Goal: Information Seeking & Learning: Learn about a topic

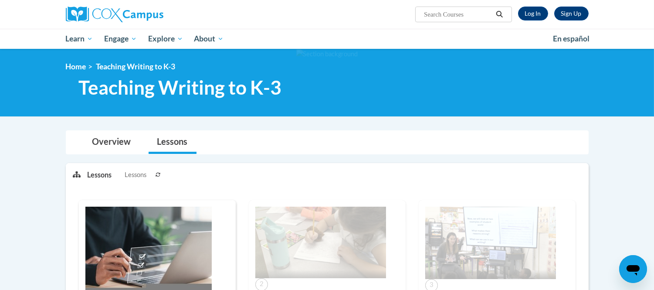
click at [365, 136] on div "Overview Lessons" at bounding box center [327, 142] width 509 height 23
click at [532, 10] on link "Log In" at bounding box center [533, 14] width 30 height 14
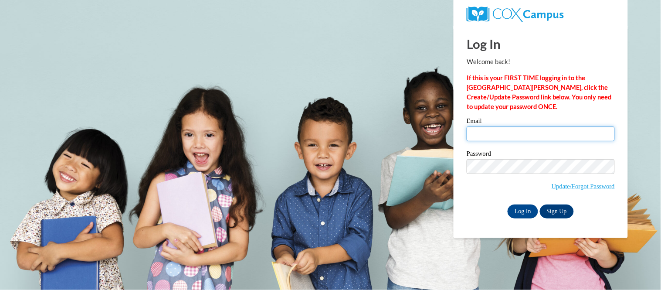
click at [516, 130] on input "Email" at bounding box center [541, 133] width 148 height 15
type input "[EMAIL_ADDRESS][DOMAIN_NAME]"
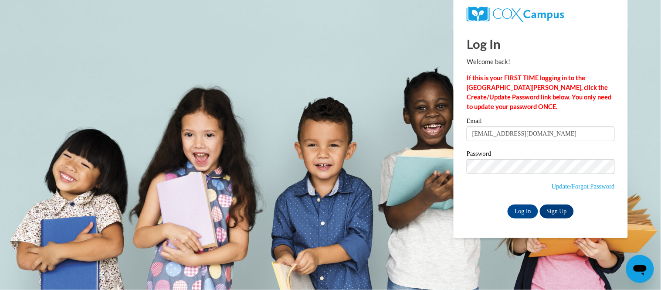
click at [550, 156] on label "Password" at bounding box center [541, 154] width 148 height 9
click at [521, 212] on input "Log In" at bounding box center [523, 211] width 31 height 14
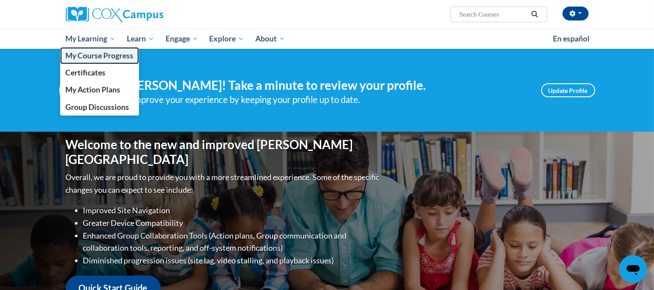
click at [93, 62] on link "My Course Progress" at bounding box center [99, 55] width 79 height 17
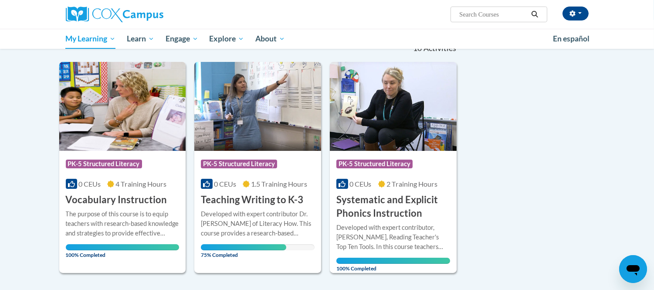
scroll to position [145, 0]
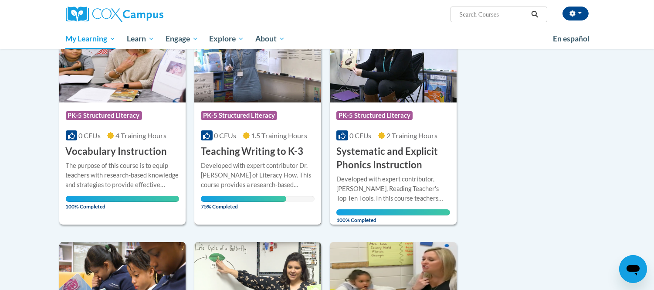
click at [264, 161] on div "Developed with expert contributor [PERSON_NAME] of Literacy How. This course pr…" at bounding box center [258, 175] width 114 height 29
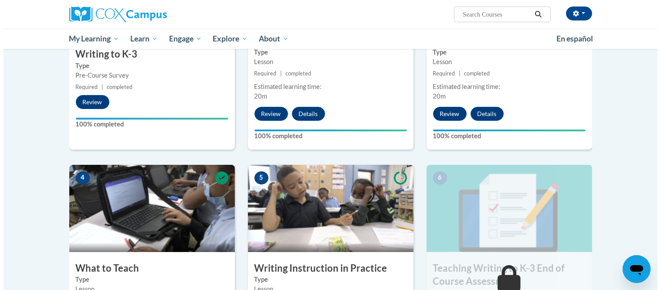
scroll to position [436, 0]
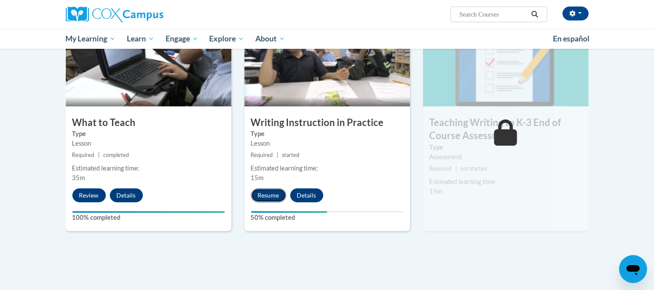
click at [267, 197] on button "Resume" at bounding box center [268, 195] width 35 height 14
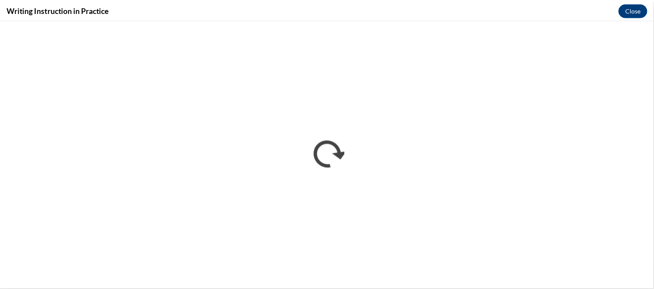
scroll to position [0, 0]
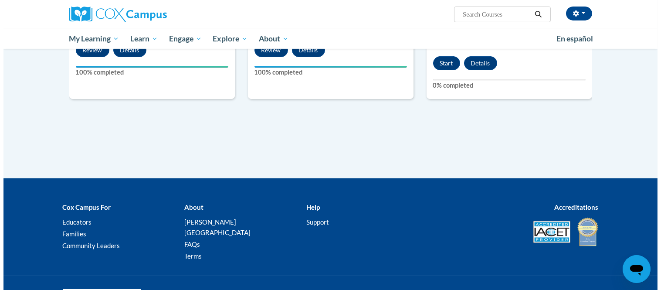
scroll to position [436, 0]
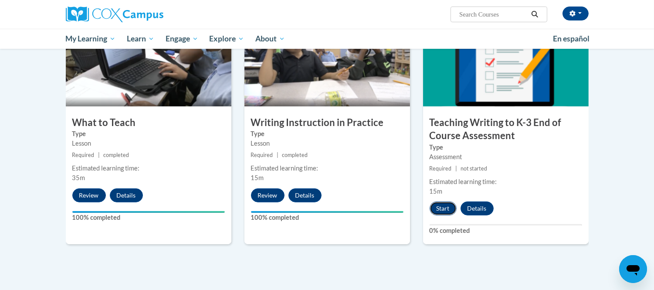
click at [445, 206] on button "Start" at bounding box center [443, 208] width 27 height 14
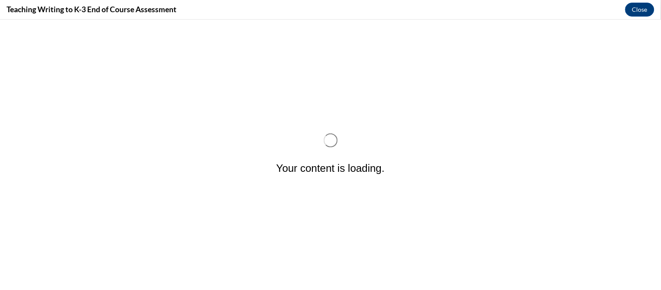
scroll to position [0, 0]
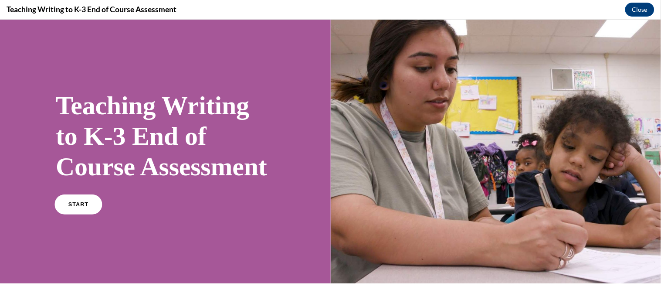
click at [84, 207] on span "START" at bounding box center [78, 204] width 20 height 7
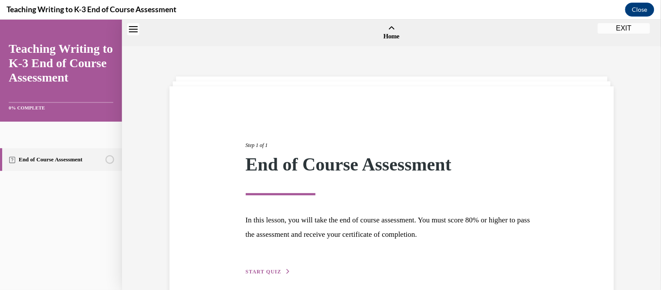
scroll to position [27, 0]
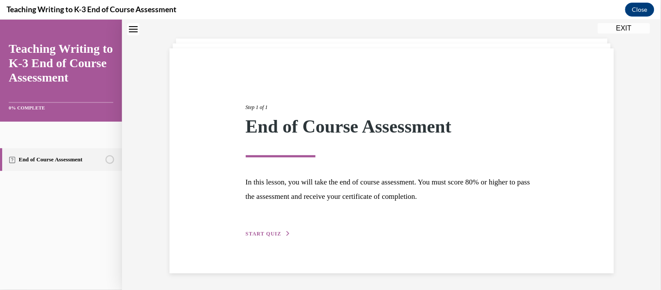
click at [267, 229] on button "START QUIZ" at bounding box center [268, 233] width 45 height 8
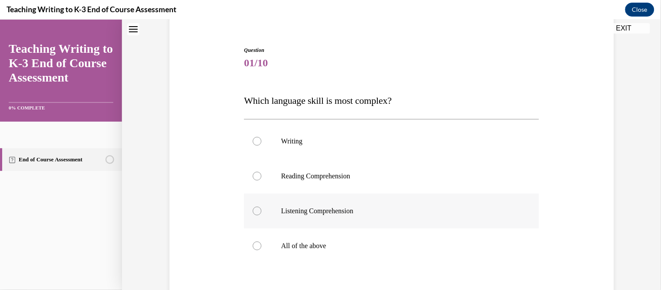
scroll to position [123, 0]
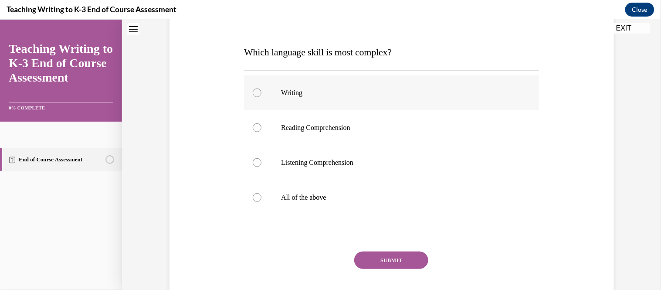
click at [253, 93] on div at bounding box center [257, 92] width 9 height 9
click at [253, 93] on input "Writing" at bounding box center [257, 92] width 9 height 9
radio input "true"
click at [393, 251] on button "SUBMIT" at bounding box center [391, 259] width 74 height 17
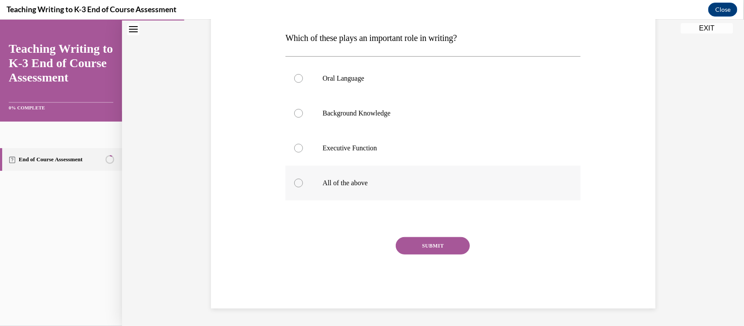
scroll to position [111, 0]
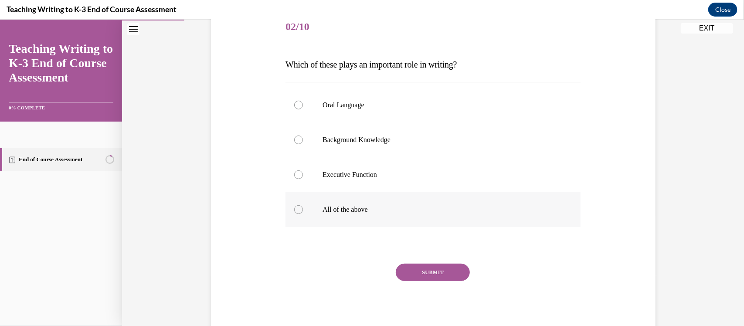
click at [296, 209] on div at bounding box center [298, 209] width 9 height 9
click at [296, 209] on input "All of the above" at bounding box center [298, 209] width 9 height 9
radio input "true"
click at [426, 264] on button "SUBMIT" at bounding box center [433, 271] width 74 height 17
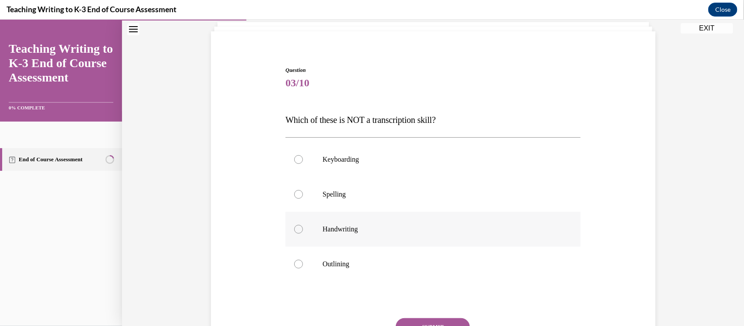
scroll to position [109, 0]
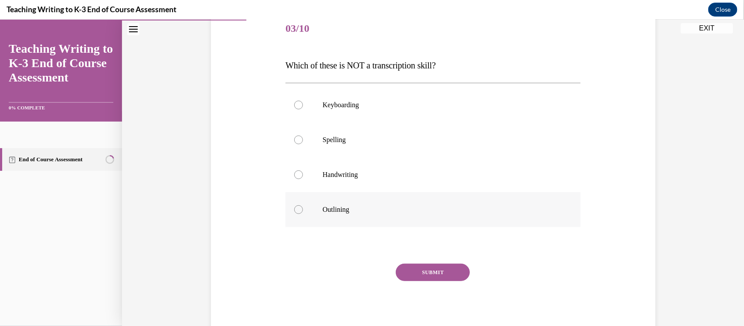
click at [297, 207] on div at bounding box center [298, 209] width 9 height 9
click at [297, 207] on input "Outlining" at bounding box center [298, 209] width 9 height 9
radio input "true"
click at [428, 271] on button "SUBMIT" at bounding box center [433, 271] width 74 height 17
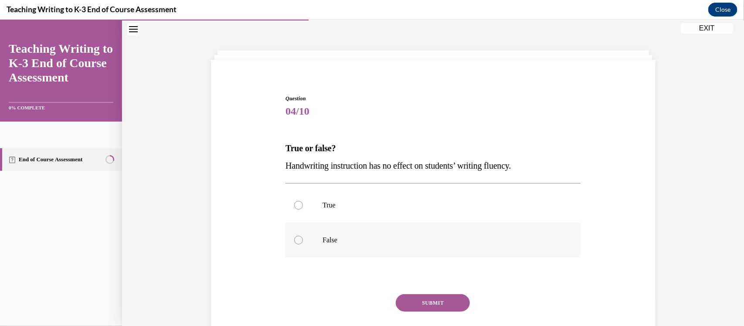
scroll to position [57, 0]
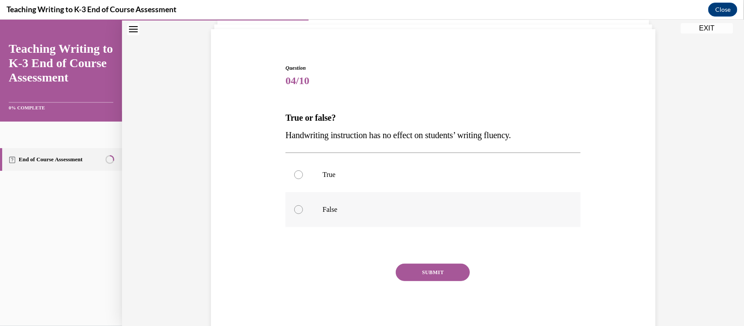
click at [325, 212] on p "False" at bounding box center [440, 209] width 236 height 9
click at [303, 212] on input "False" at bounding box center [298, 209] width 9 height 9
radio input "true"
click at [420, 275] on button "SUBMIT" at bounding box center [433, 271] width 74 height 17
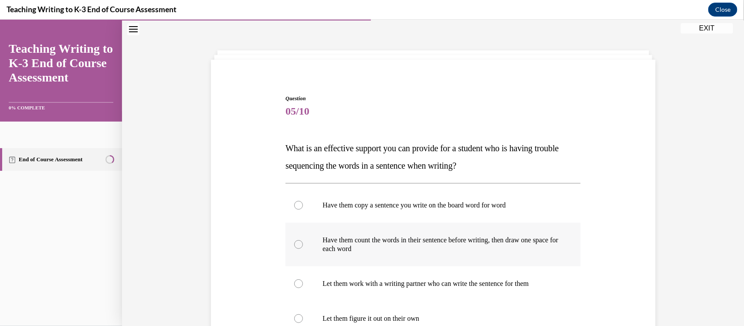
scroll to position [81, 0]
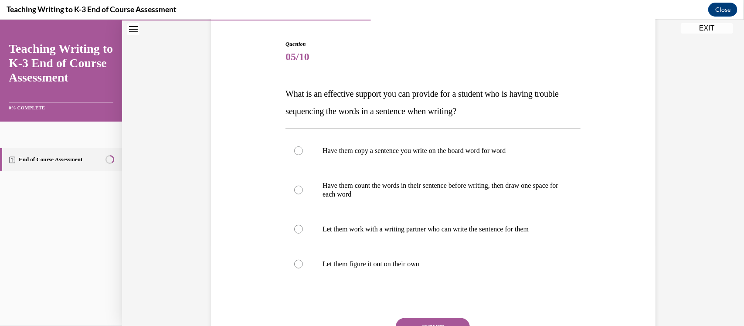
drag, startPoint x: 500, startPoint y: 112, endPoint x: 454, endPoint y: 115, distance: 46.3
click at [454, 115] on p "What is an effective support you can provide for a student who is having troubl…" at bounding box center [432, 102] width 295 height 35
click at [285, 88] on span "What is an effective support you can provide for a student who is having troubl…" at bounding box center [421, 101] width 273 height 27
drag, startPoint x: 281, startPoint y: 91, endPoint x: 505, endPoint y: 117, distance: 225.0
click at [505, 117] on p "What is an effective support you can provide for a student who is having troubl…" at bounding box center [432, 102] width 295 height 35
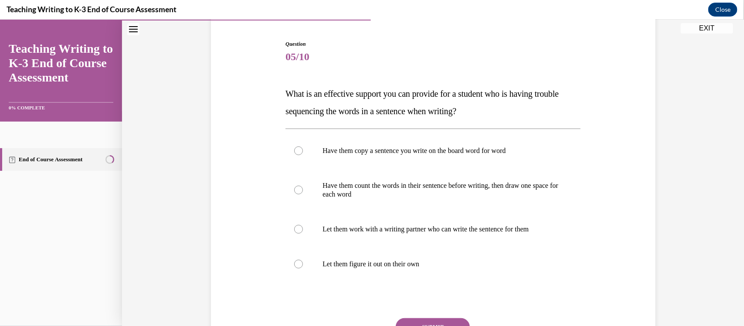
copy span "What is an effective support you can provide for a student who is having troubl…"
click at [302, 190] on label "Have them count the words in their sentence before writing, then draw one space…" at bounding box center [432, 190] width 295 height 44
click at [302, 190] on input "Have them count the words in their sentence before writing, then draw one space…" at bounding box center [298, 189] width 9 height 9
radio input "true"
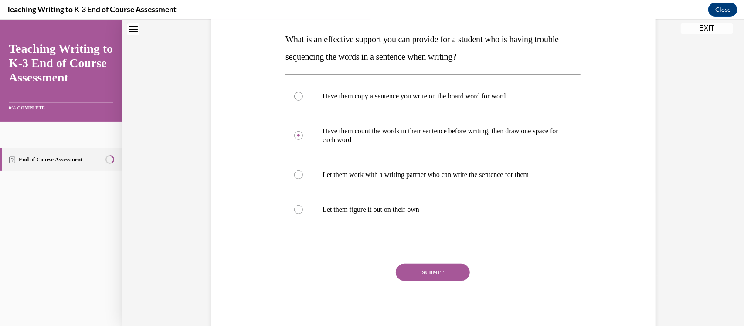
click at [428, 273] on button "SUBMIT" at bounding box center [433, 271] width 74 height 17
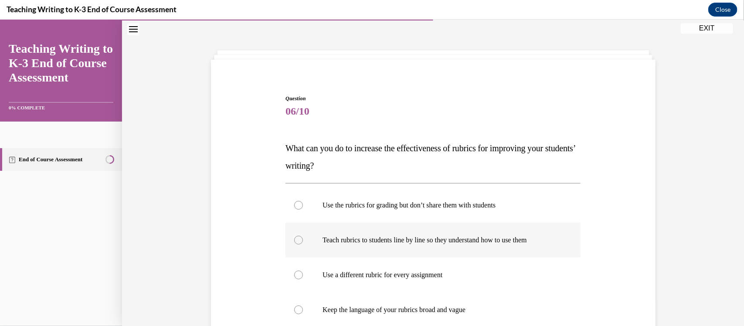
scroll to position [81, 0]
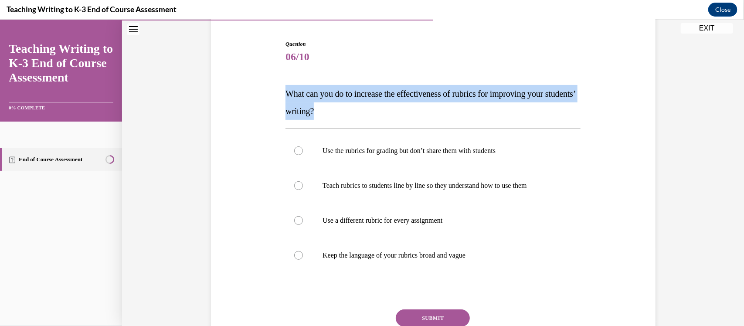
drag, startPoint x: 367, startPoint y: 115, endPoint x: 273, endPoint y: 96, distance: 96.0
click at [273, 96] on div "Question 06/10 What can you do to increase the effectiveness of rubrics for imp…" at bounding box center [433, 197] width 449 height 367
copy span "What can you do to increase the effectiveness of rubrics for improving your stu…"
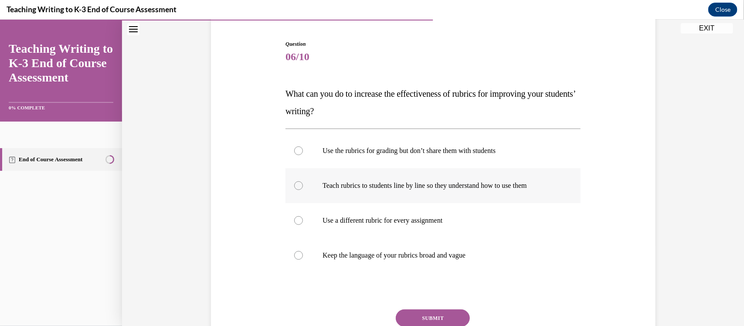
click at [356, 183] on p "Teach rubrics to students line by line so they understand how to use them" at bounding box center [440, 185] width 236 height 9
click at [303, 183] on input "Teach rubrics to students line by line so they understand how to use them" at bounding box center [298, 185] width 9 height 9
radio input "true"
click at [436, 289] on button "SUBMIT" at bounding box center [433, 317] width 74 height 17
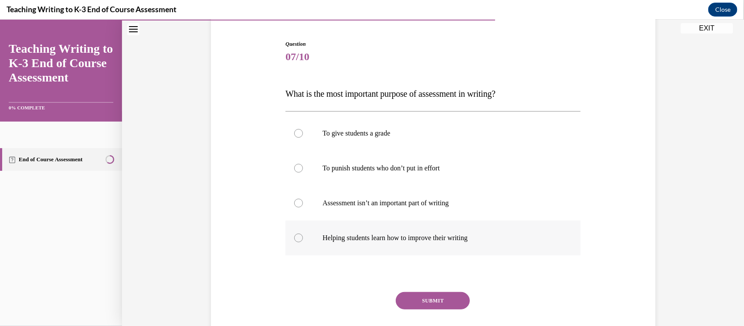
click at [356, 234] on p "Helping students learn how to improve their writing" at bounding box center [440, 237] width 236 height 9
click at [303, 234] on input "Helping students learn how to improve their writing" at bounding box center [298, 237] width 9 height 9
radio input "true"
click at [418, 289] on button "SUBMIT" at bounding box center [433, 299] width 74 height 17
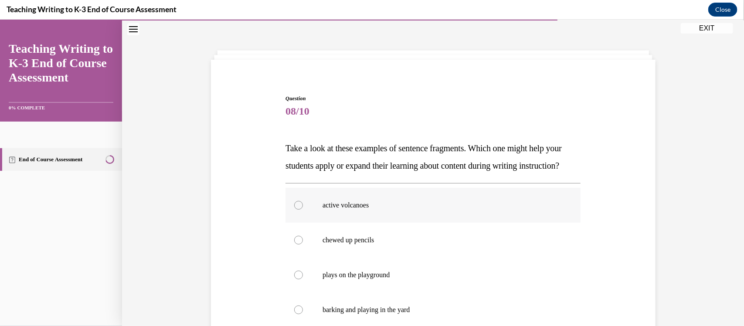
scroll to position [136, 0]
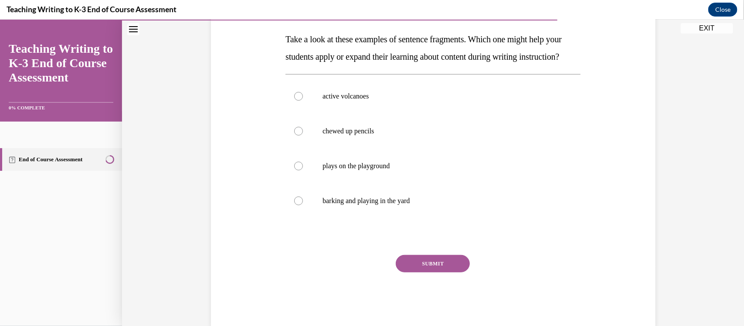
drag, startPoint x: 340, startPoint y: 75, endPoint x: 282, endPoint y: 43, distance: 66.3
click at [285, 43] on p "Take a look at these examples of sentence fragments. Which one might help your …" at bounding box center [432, 47] width 295 height 35
copy span "Take a look at these examples of sentence fragments. Which one might help your …"
click at [298, 100] on div at bounding box center [298, 96] width 9 height 9
click at [298, 100] on input "active volcanoes" at bounding box center [298, 96] width 9 height 9
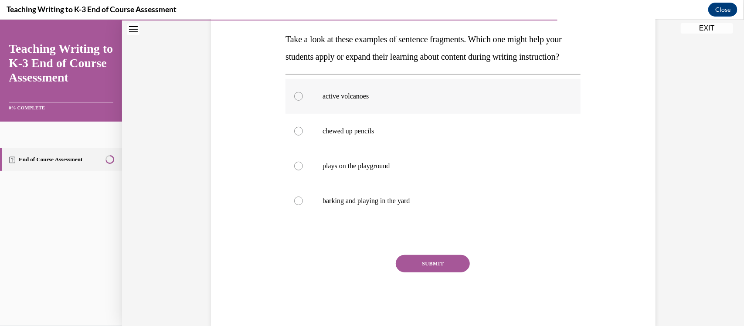
radio input "true"
click at [428, 272] on button "SUBMIT" at bounding box center [433, 262] width 74 height 17
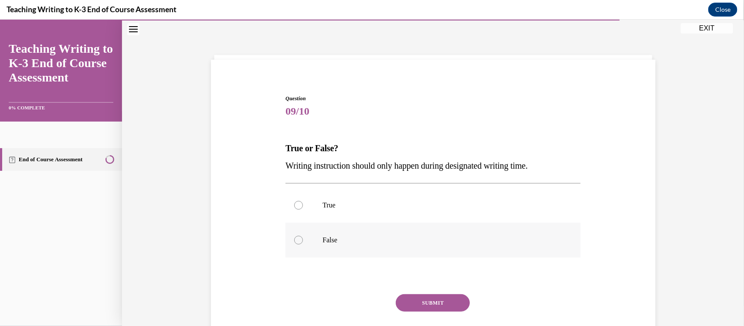
click at [298, 241] on div at bounding box center [298, 239] width 9 height 9
click at [298, 241] on input "False" at bounding box center [298, 239] width 9 height 9
radio input "true"
click at [421, 289] on button "SUBMIT" at bounding box center [433, 302] width 74 height 17
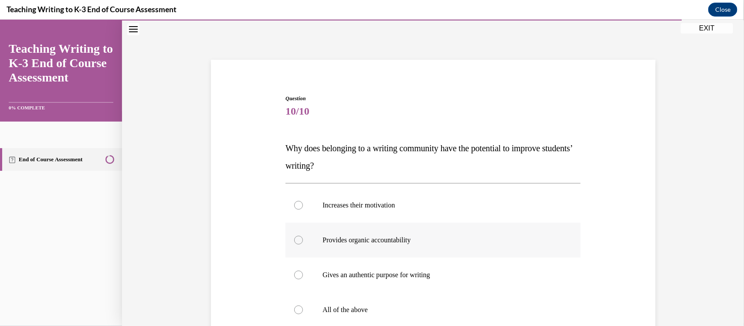
scroll to position [81, 0]
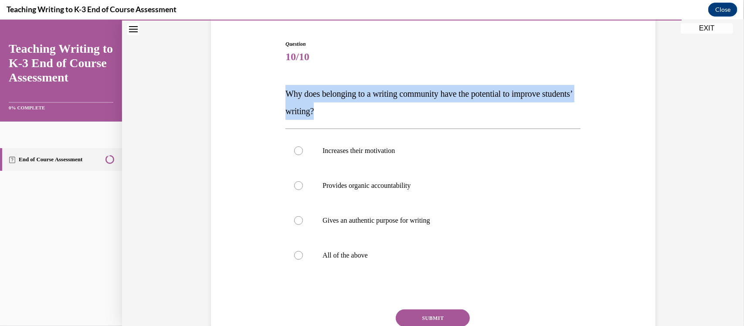
drag, startPoint x: 371, startPoint y: 118, endPoint x: 270, endPoint y: 96, distance: 103.4
click at [270, 96] on div "Question 10/10 Why does belonging to a writing community have the potential to …" at bounding box center [433, 197] width 449 height 367
click at [634, 109] on div "Question 10/10 Why does belonging to a writing community have the potential to …" at bounding box center [433, 197] width 449 height 367
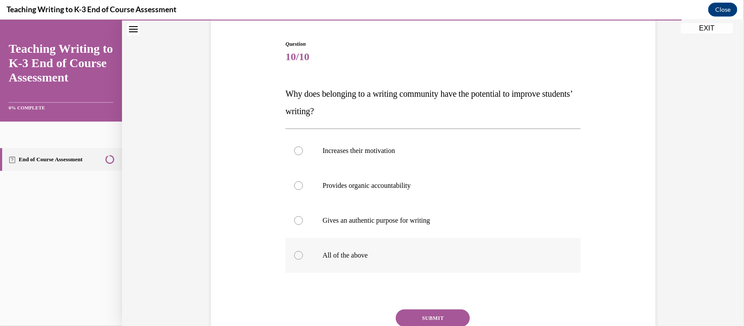
click at [325, 255] on p "All of the above" at bounding box center [440, 255] width 236 height 9
click at [303, 255] on input "All of the above" at bounding box center [298, 255] width 9 height 9
radio input "true"
click at [417, 289] on button "SUBMIT" at bounding box center [433, 317] width 74 height 17
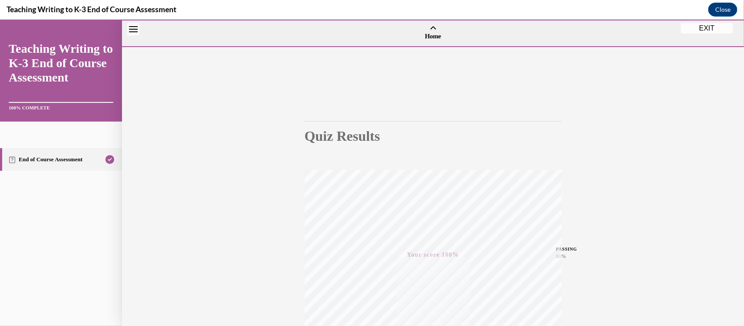
scroll to position [140, 0]
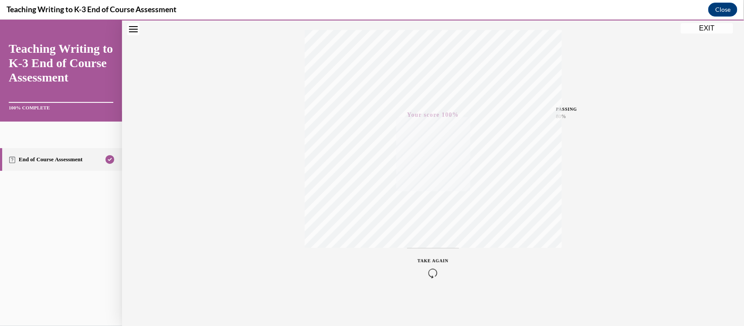
click at [654, 27] on button "EXIT" at bounding box center [707, 28] width 52 height 10
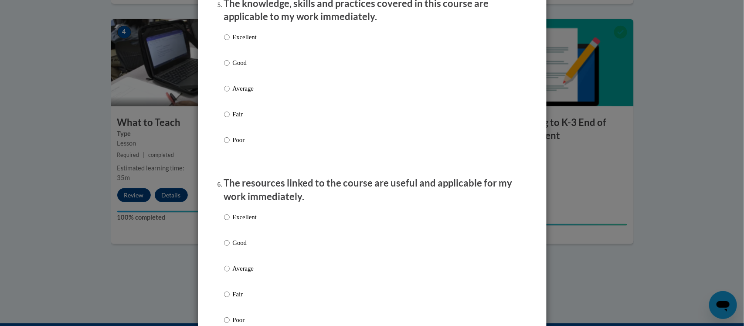
scroll to position [1253, 0]
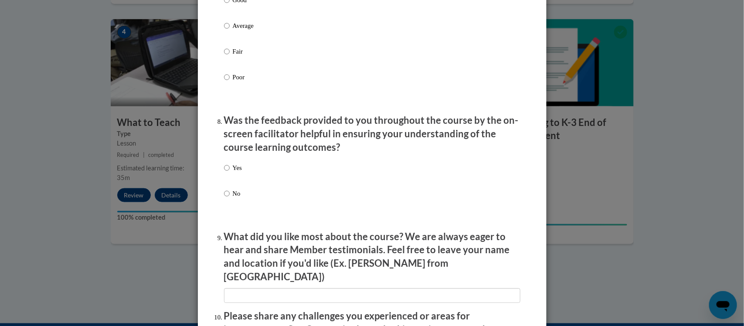
drag, startPoint x: 231, startPoint y: 176, endPoint x: 240, endPoint y: 180, distance: 9.2
click at [233, 173] on p "Yes" at bounding box center [237, 168] width 9 height 10
click at [230, 173] on input "Yes" at bounding box center [227, 168] width 6 height 10
radio input "true"
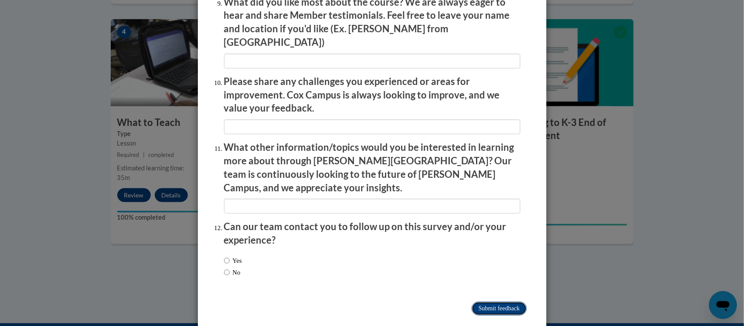
click at [499, 289] on input "Submit feedback" at bounding box center [498, 309] width 55 height 14
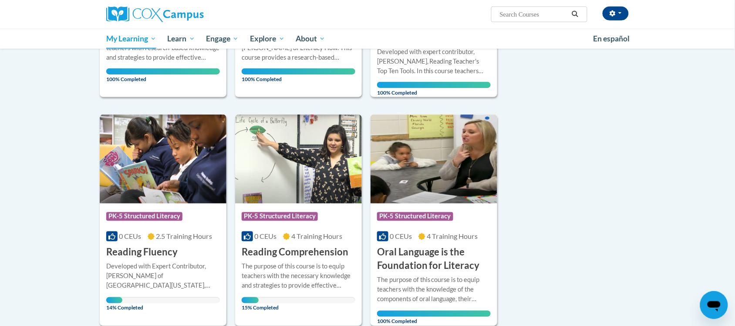
scroll to position [327, 0]
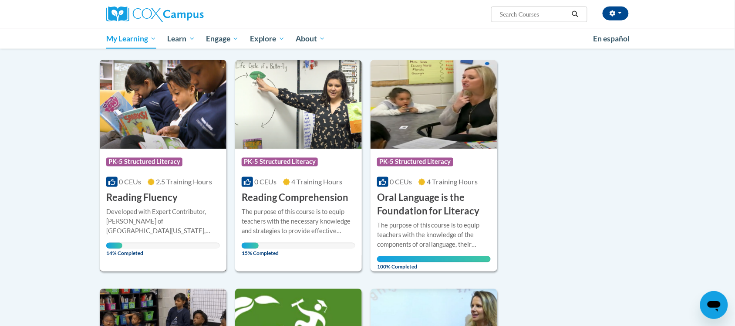
click at [159, 214] on div "Developed with Expert Contributor, [PERSON_NAME] of [GEOGRAPHIC_DATA][US_STATE]…" at bounding box center [163, 221] width 114 height 29
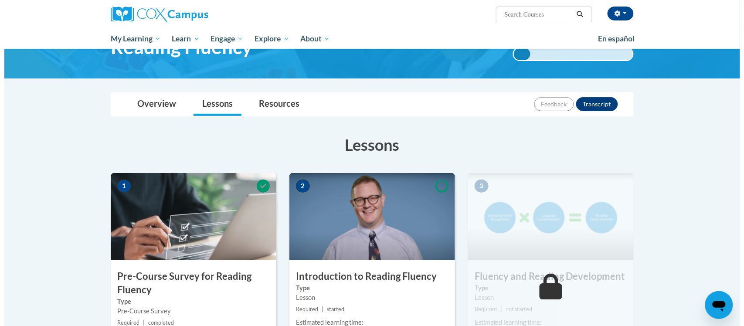
scroll to position [163, 0]
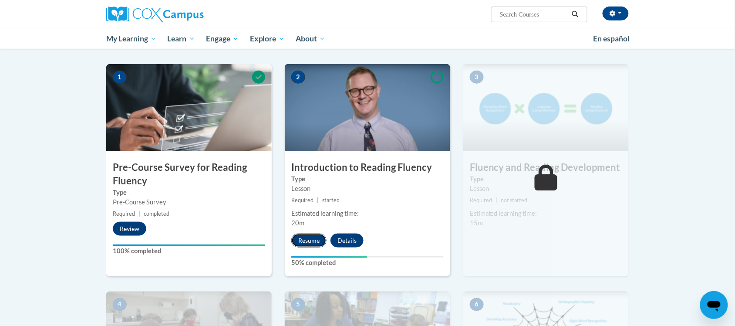
click at [312, 237] on button "Resume" at bounding box center [308, 241] width 35 height 14
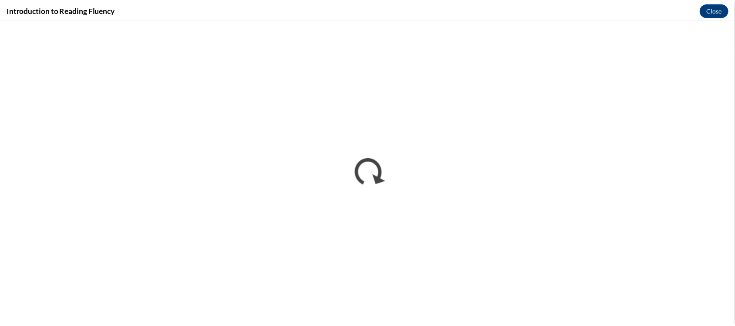
scroll to position [0, 0]
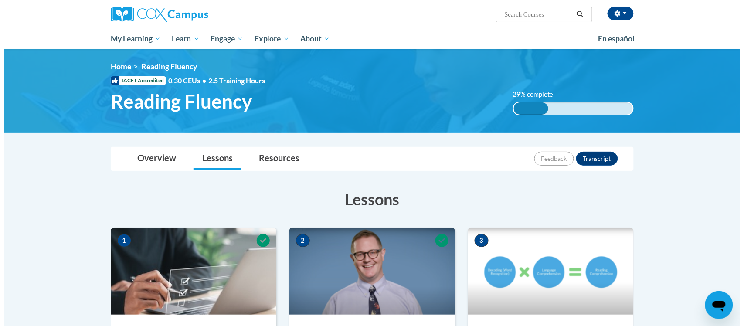
scroll to position [218, 0]
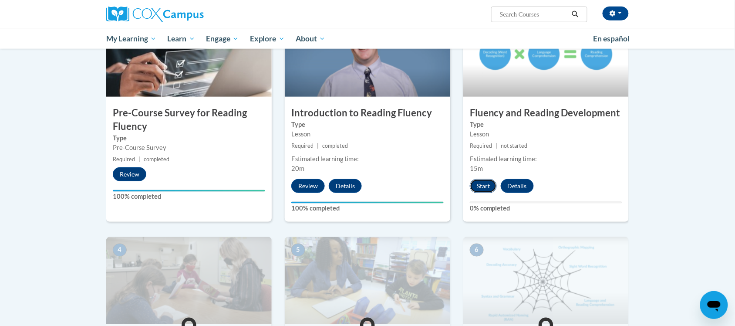
click at [481, 186] on button "Start" at bounding box center [483, 186] width 27 height 14
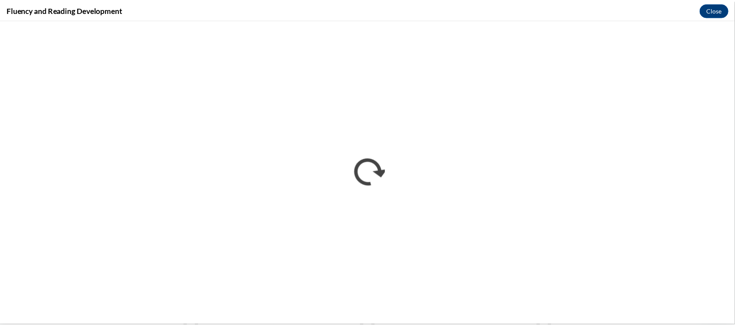
scroll to position [0, 0]
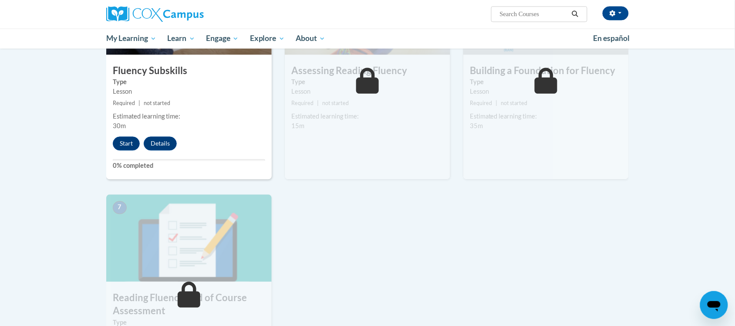
scroll to position [433, 0]
